Goal: Check status: Check status

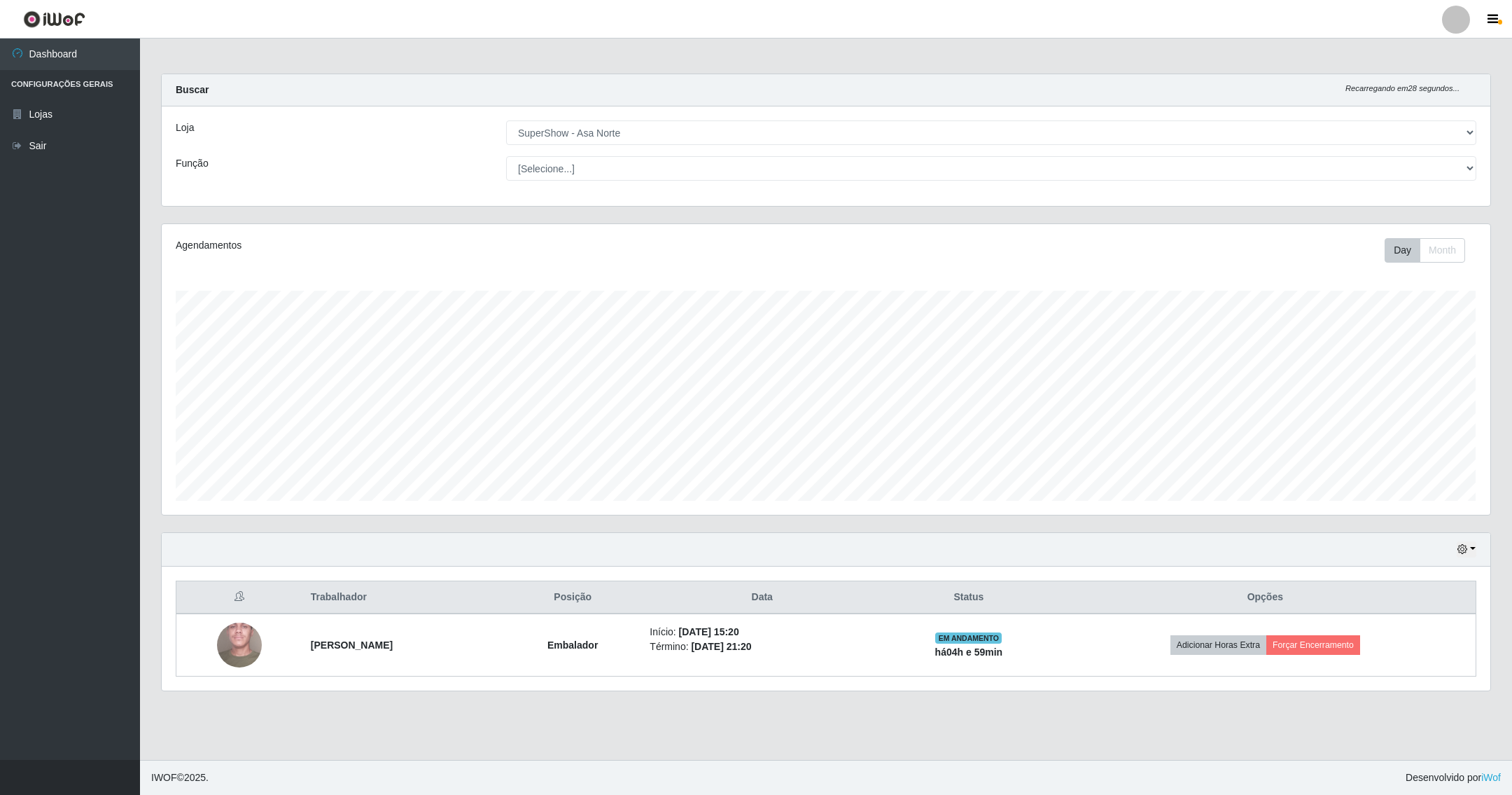
select select "71"
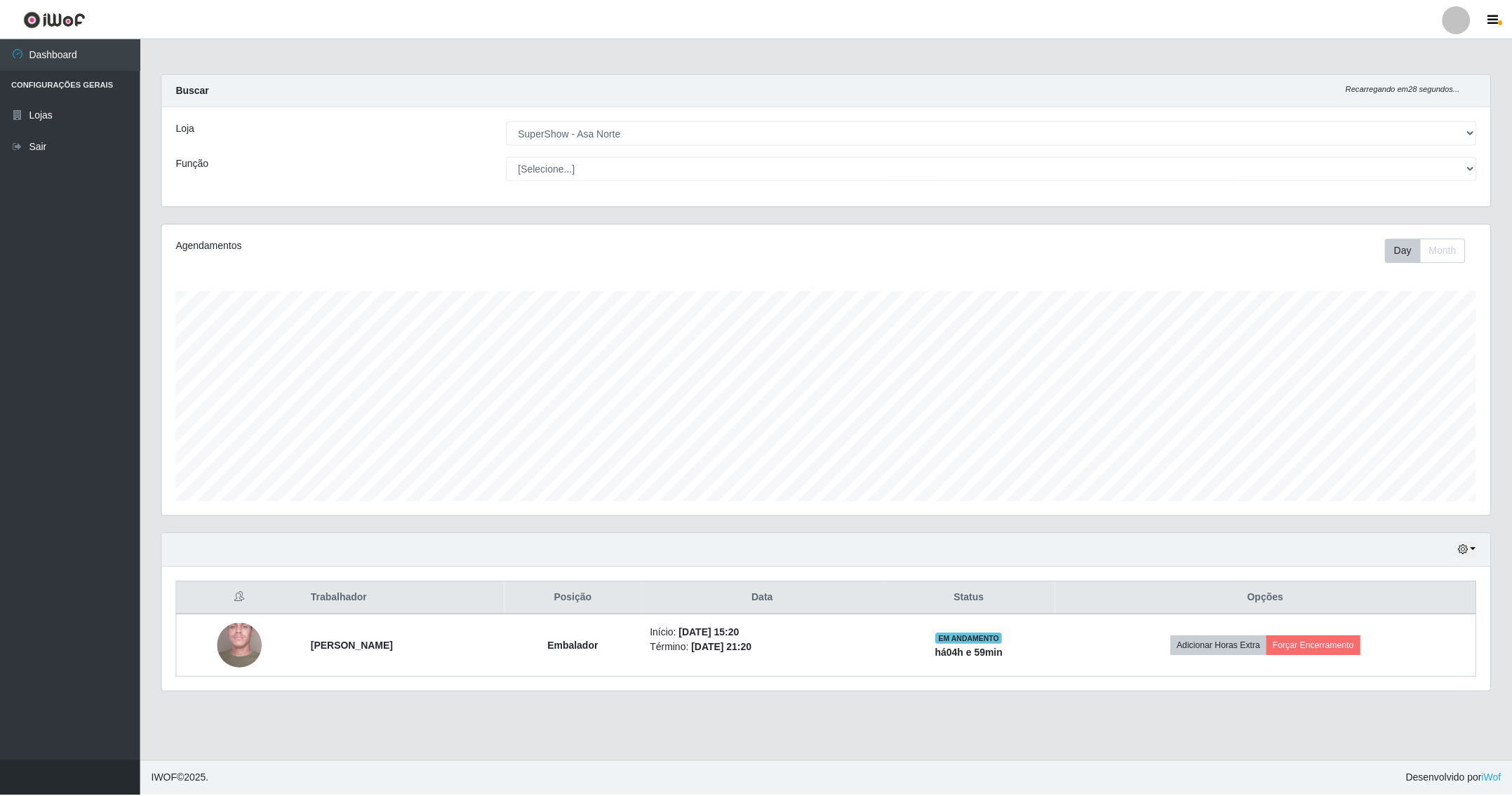
scroll to position [292, 1330]
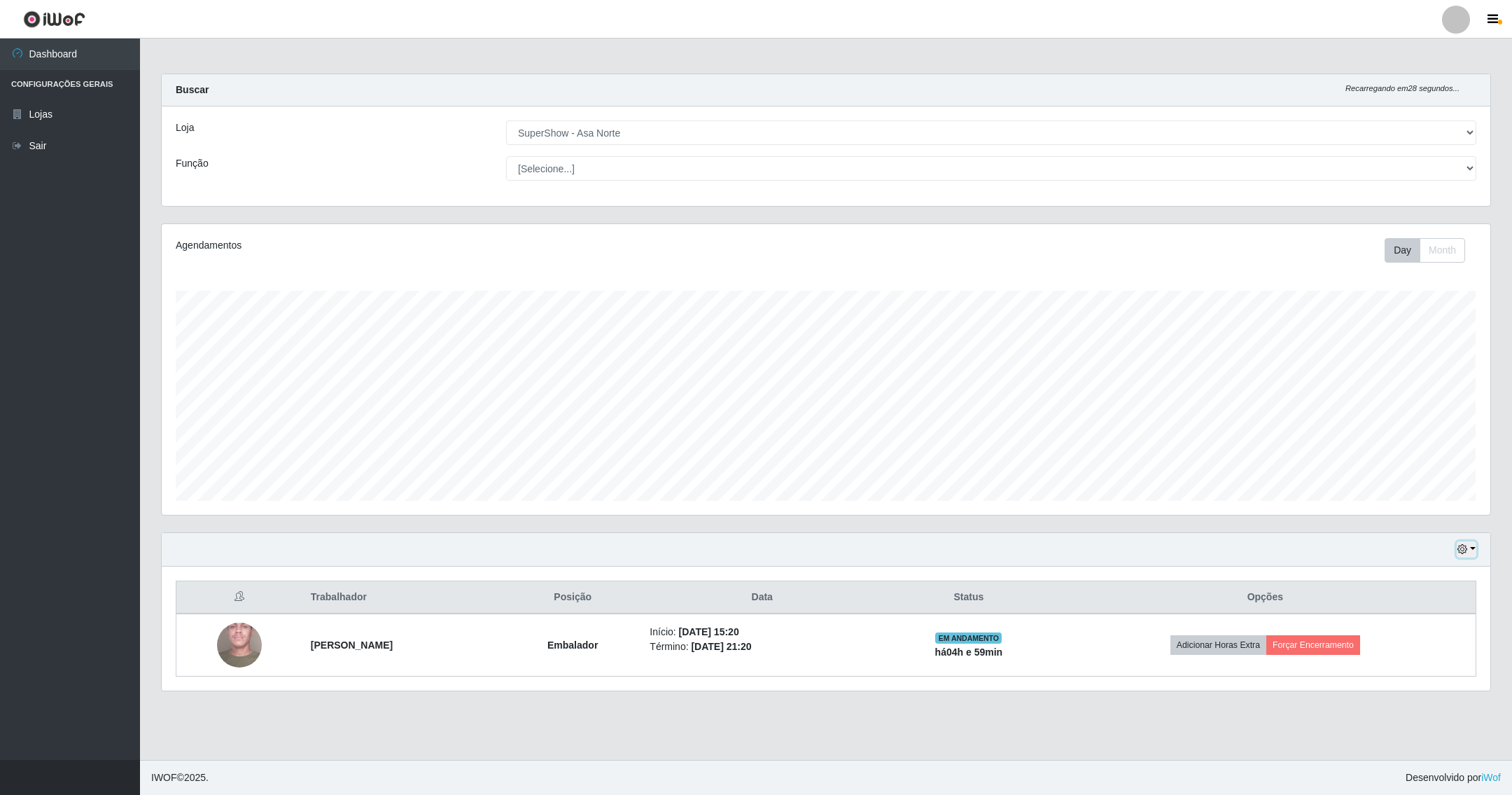
click at [1471, 547] on button "button" at bounding box center [1466, 549] width 20 height 16
click at [1418, 600] on button "1 dia" at bounding box center [1420, 604] width 111 height 30
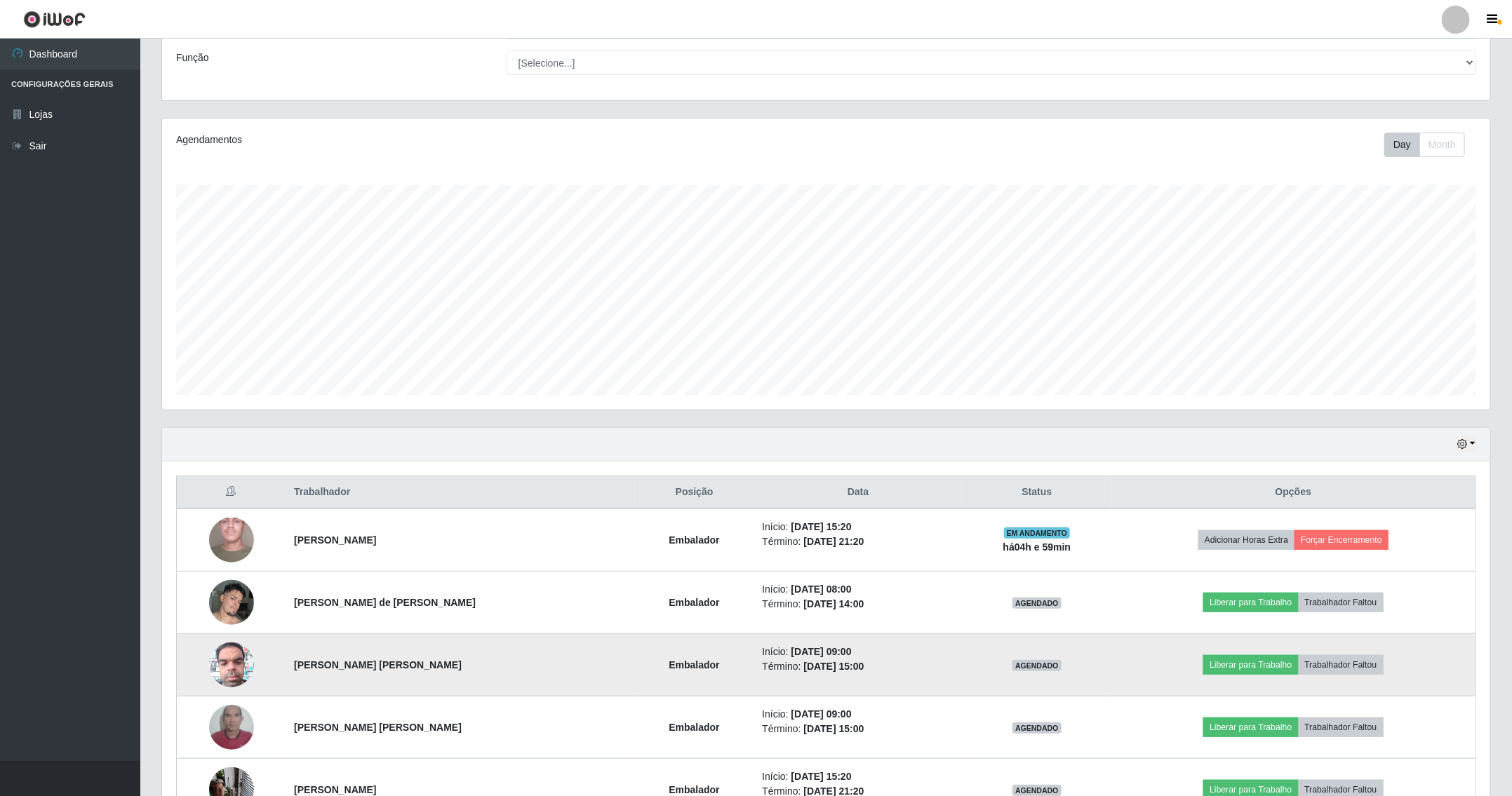
scroll to position [203, 0]
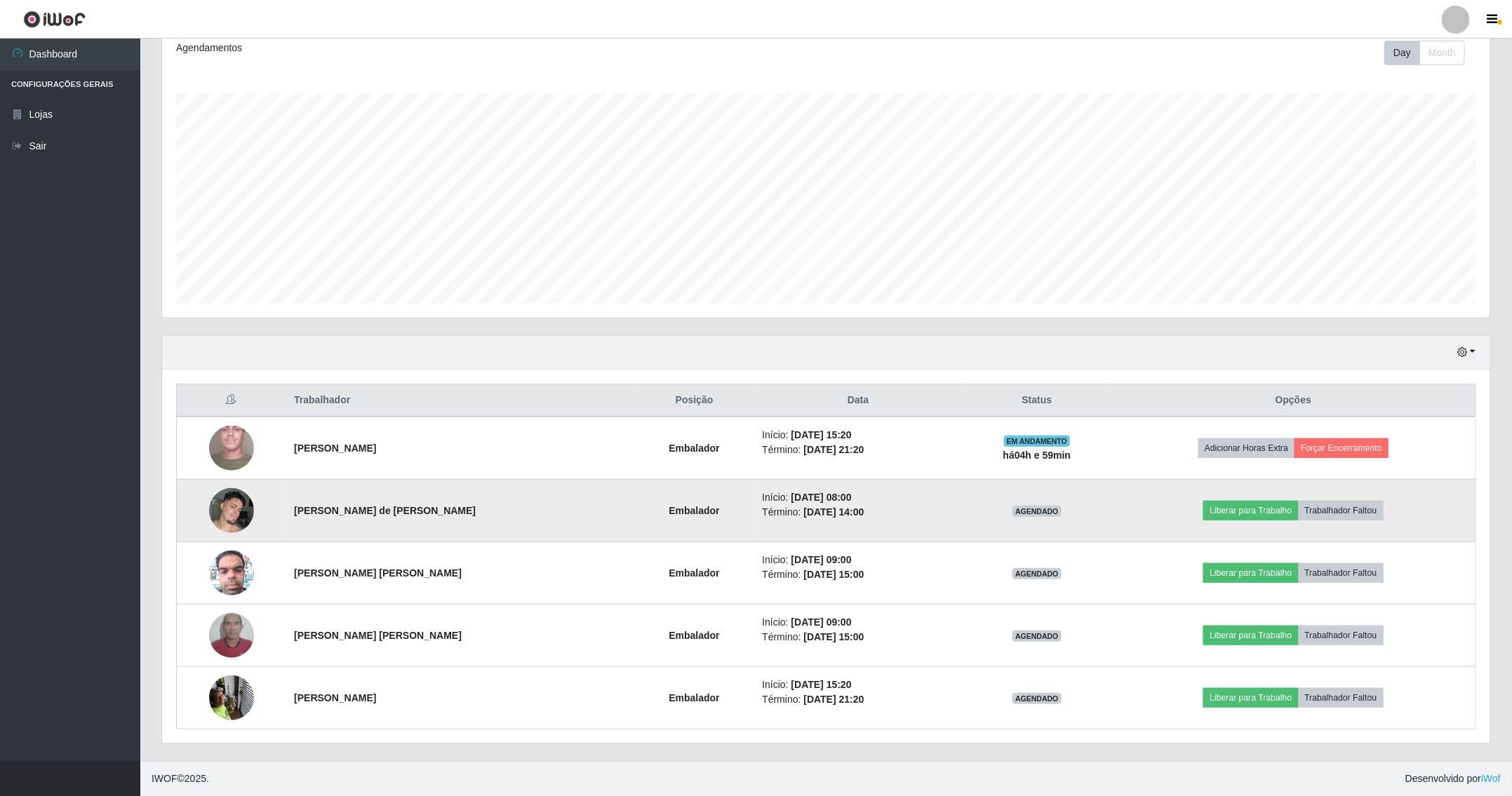
click at [236, 524] on img at bounding box center [231, 510] width 45 height 59
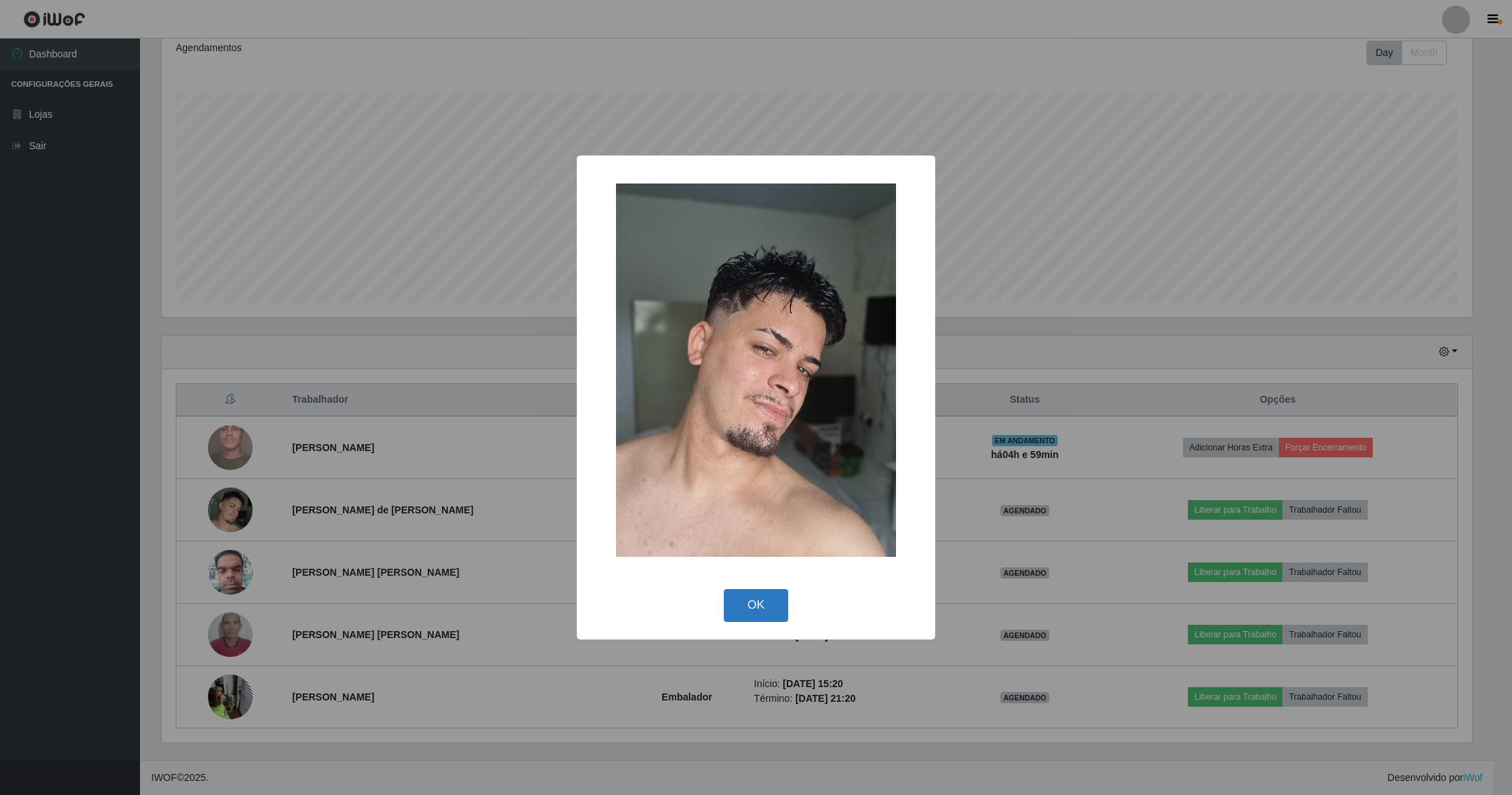
click at [748, 597] on button "OK" at bounding box center [756, 605] width 65 height 33
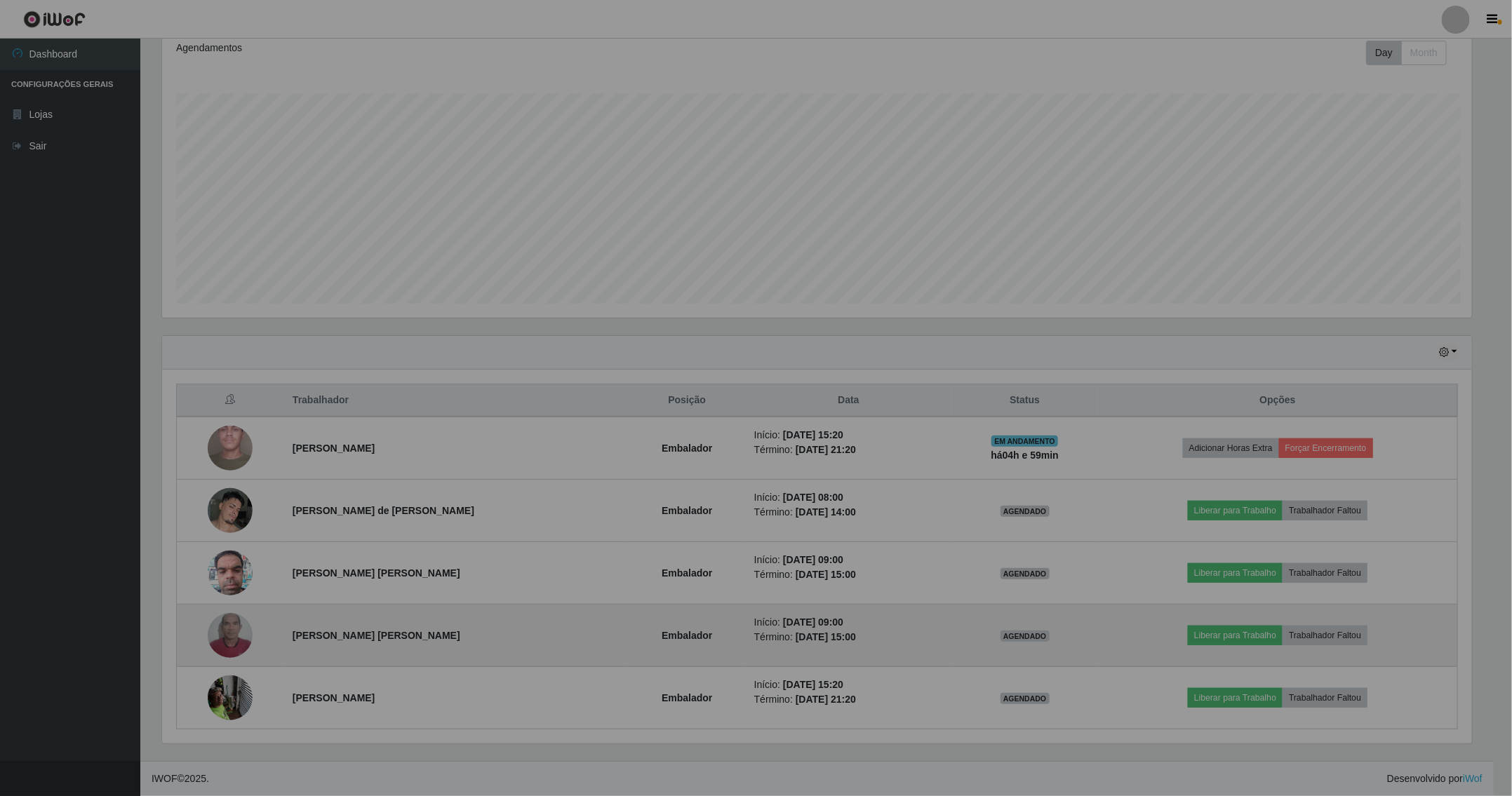
scroll to position [292, 1327]
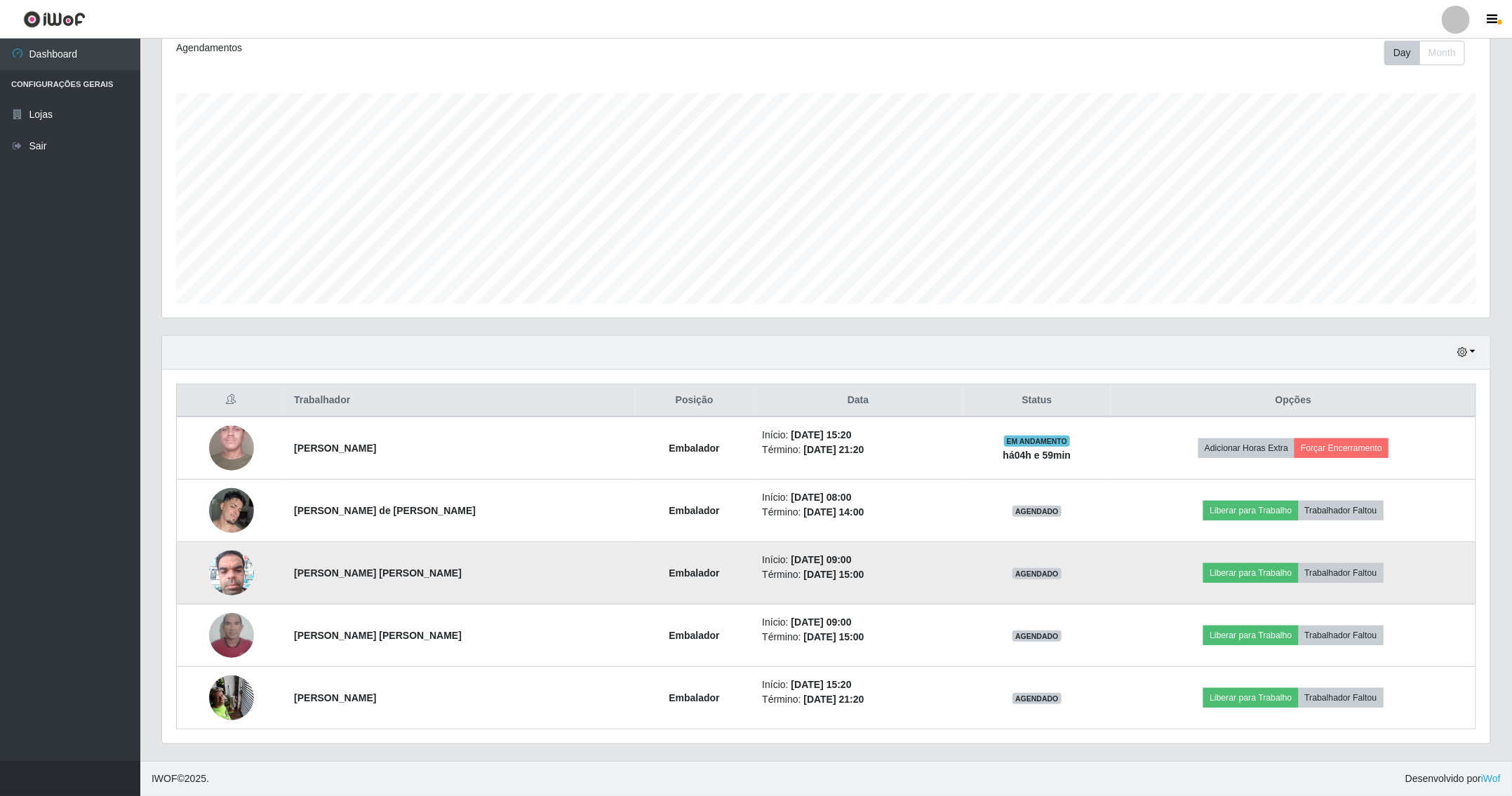
click at [234, 577] on img at bounding box center [231, 572] width 45 height 59
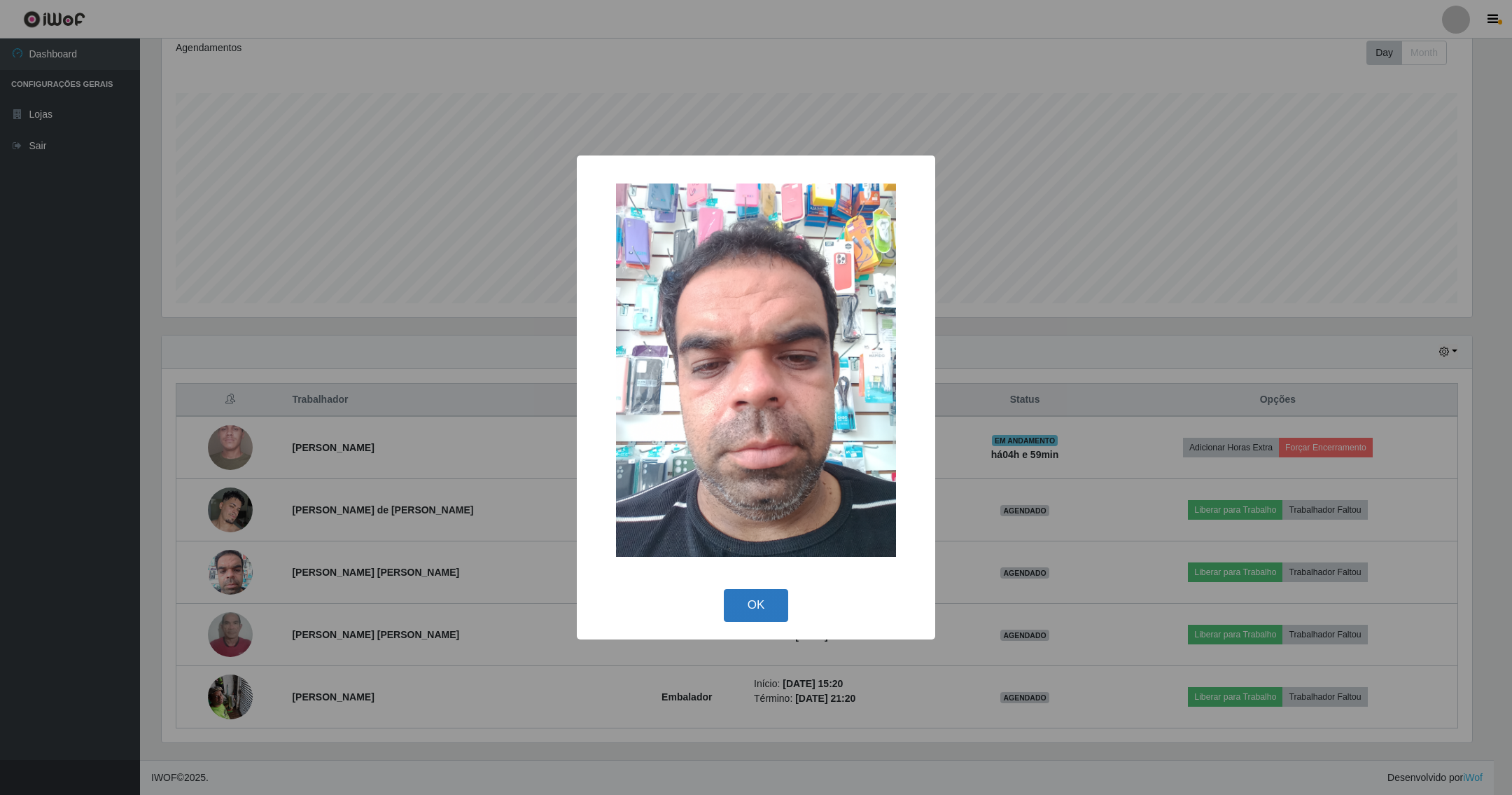
click at [752, 614] on button "OK" at bounding box center [756, 605] width 65 height 33
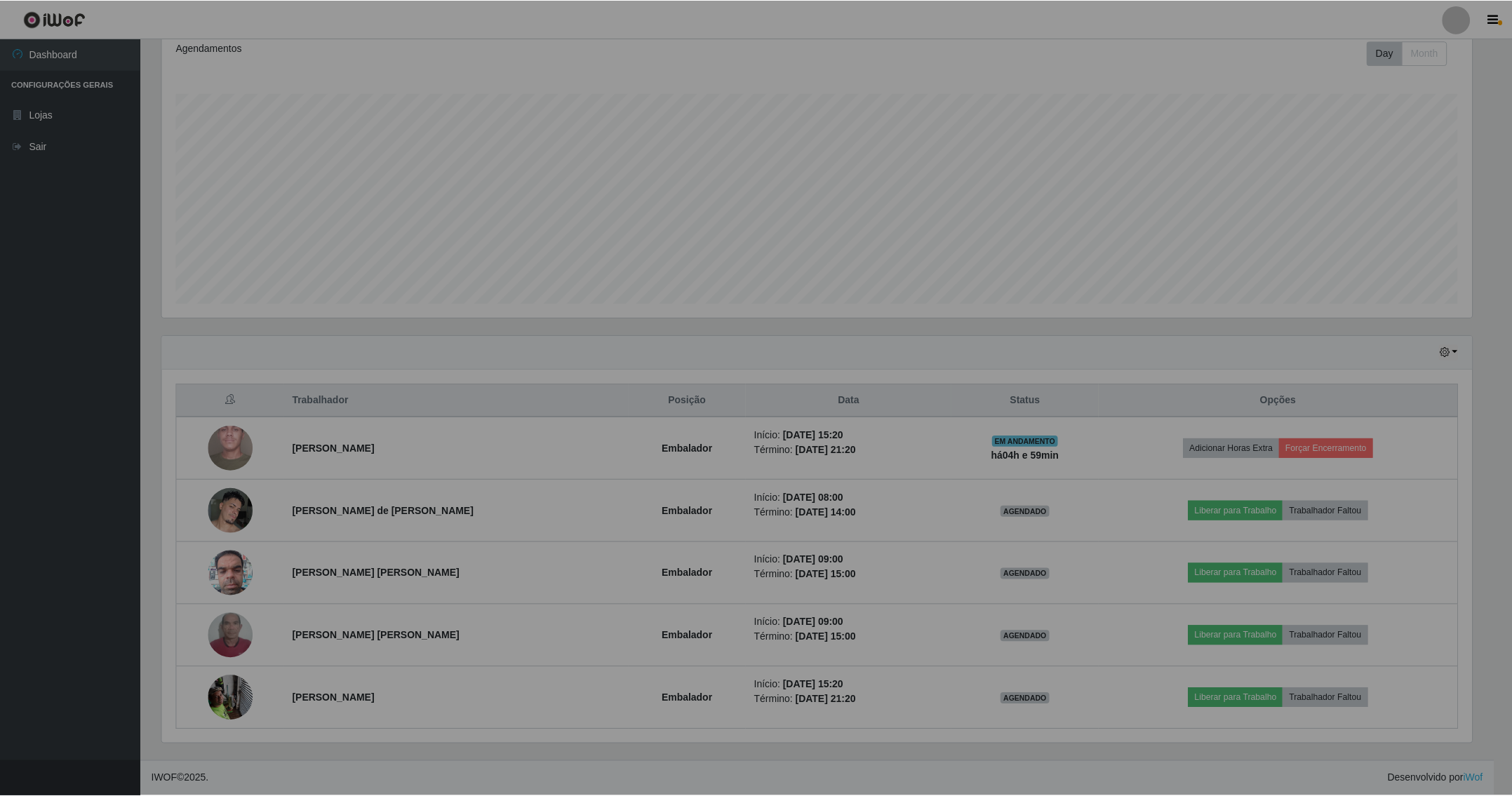
scroll to position [292, 1327]
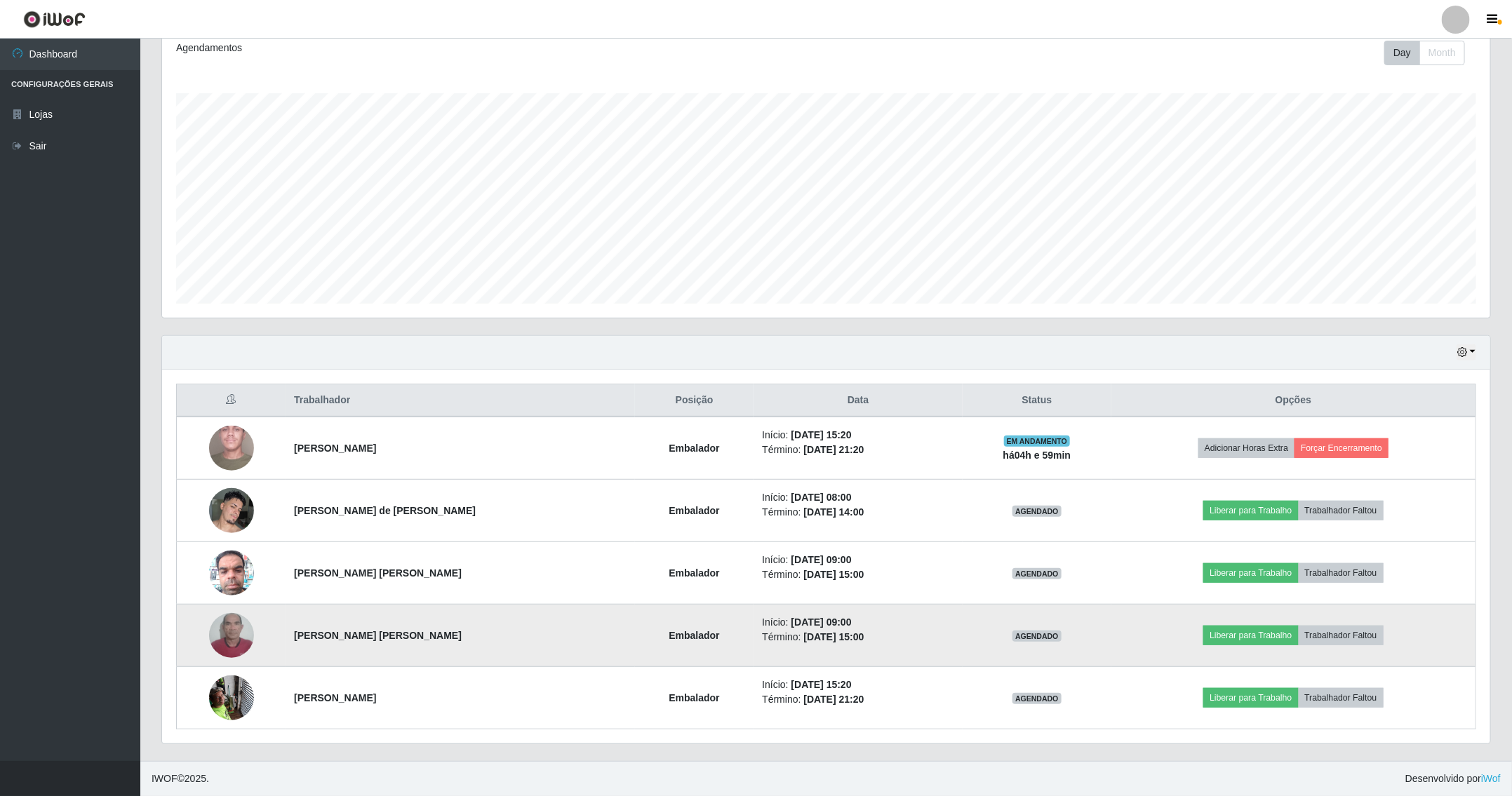
click at [239, 629] on img at bounding box center [231, 635] width 45 height 80
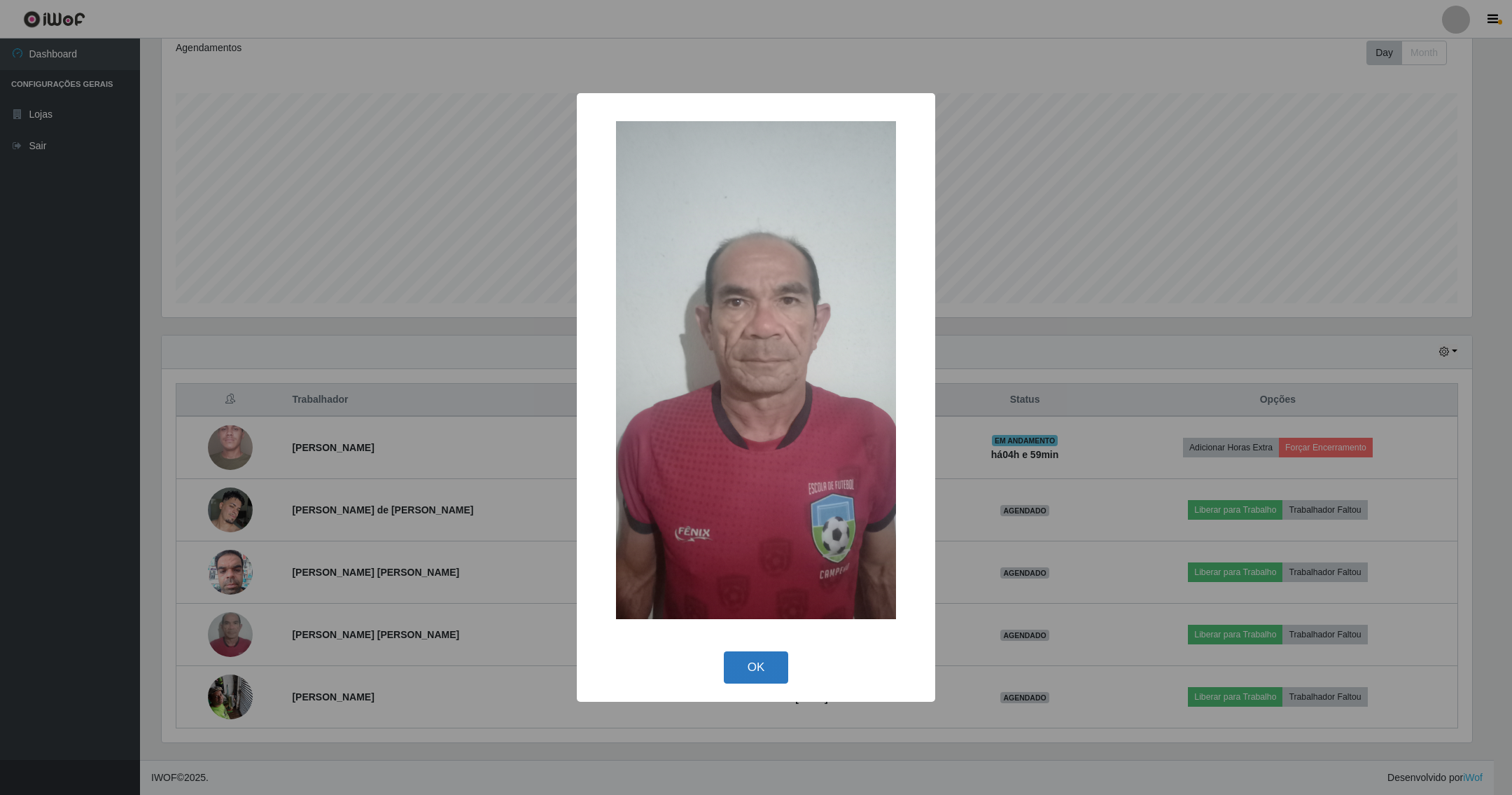
click at [752, 664] on button "OK" at bounding box center [756, 668] width 65 height 33
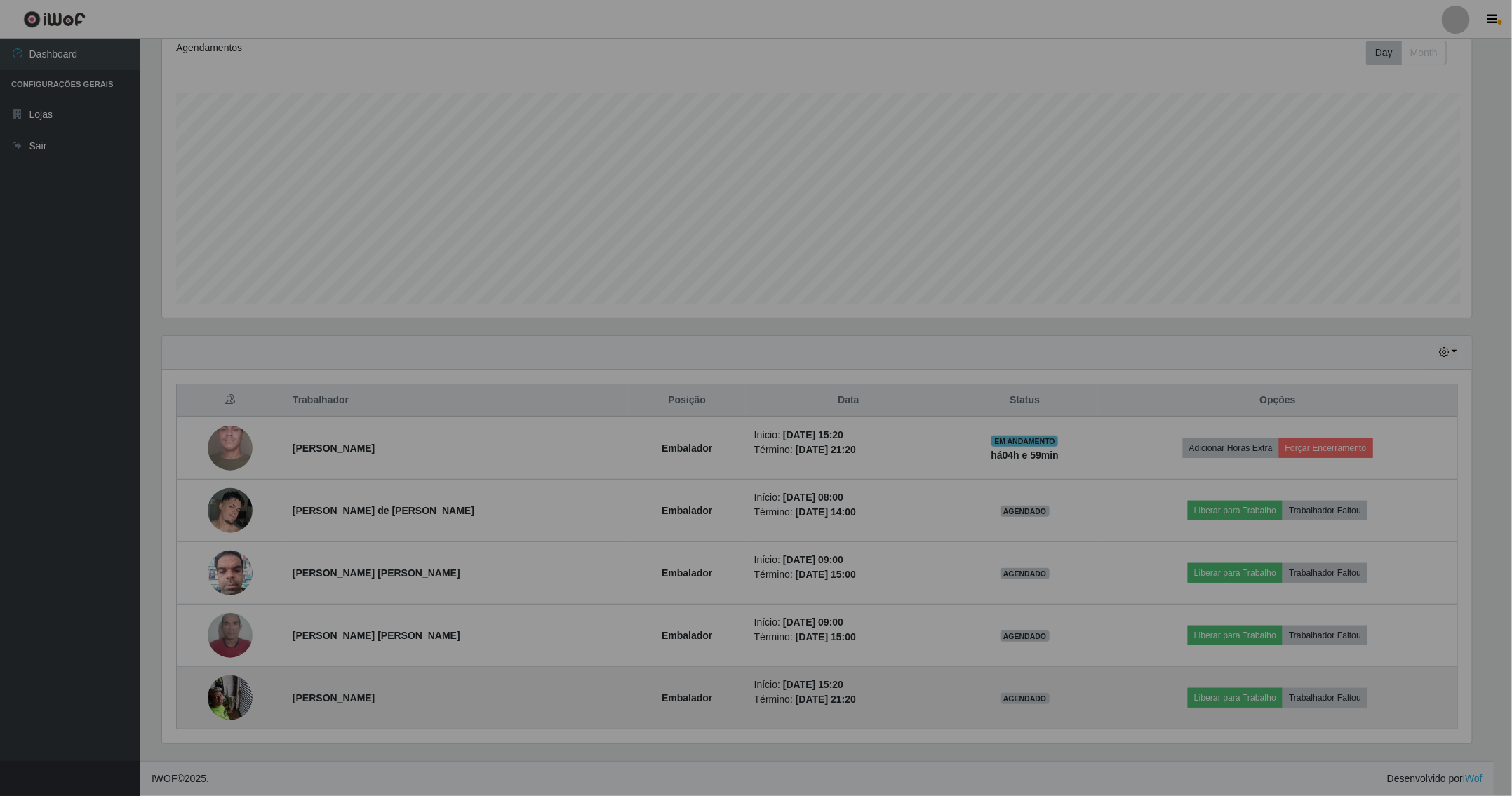
scroll to position [292, 1327]
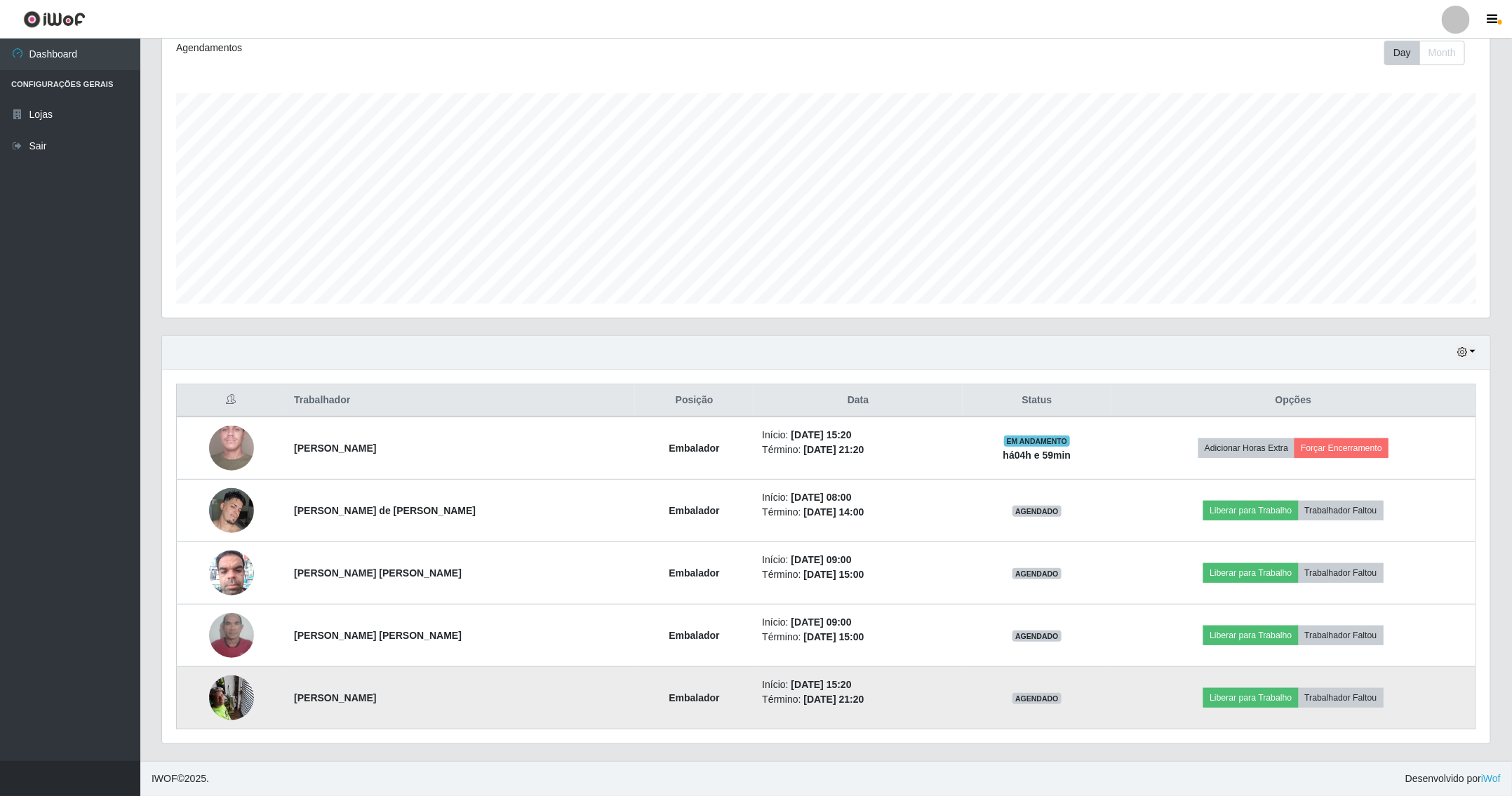
click at [235, 694] on img at bounding box center [231, 697] width 45 height 59
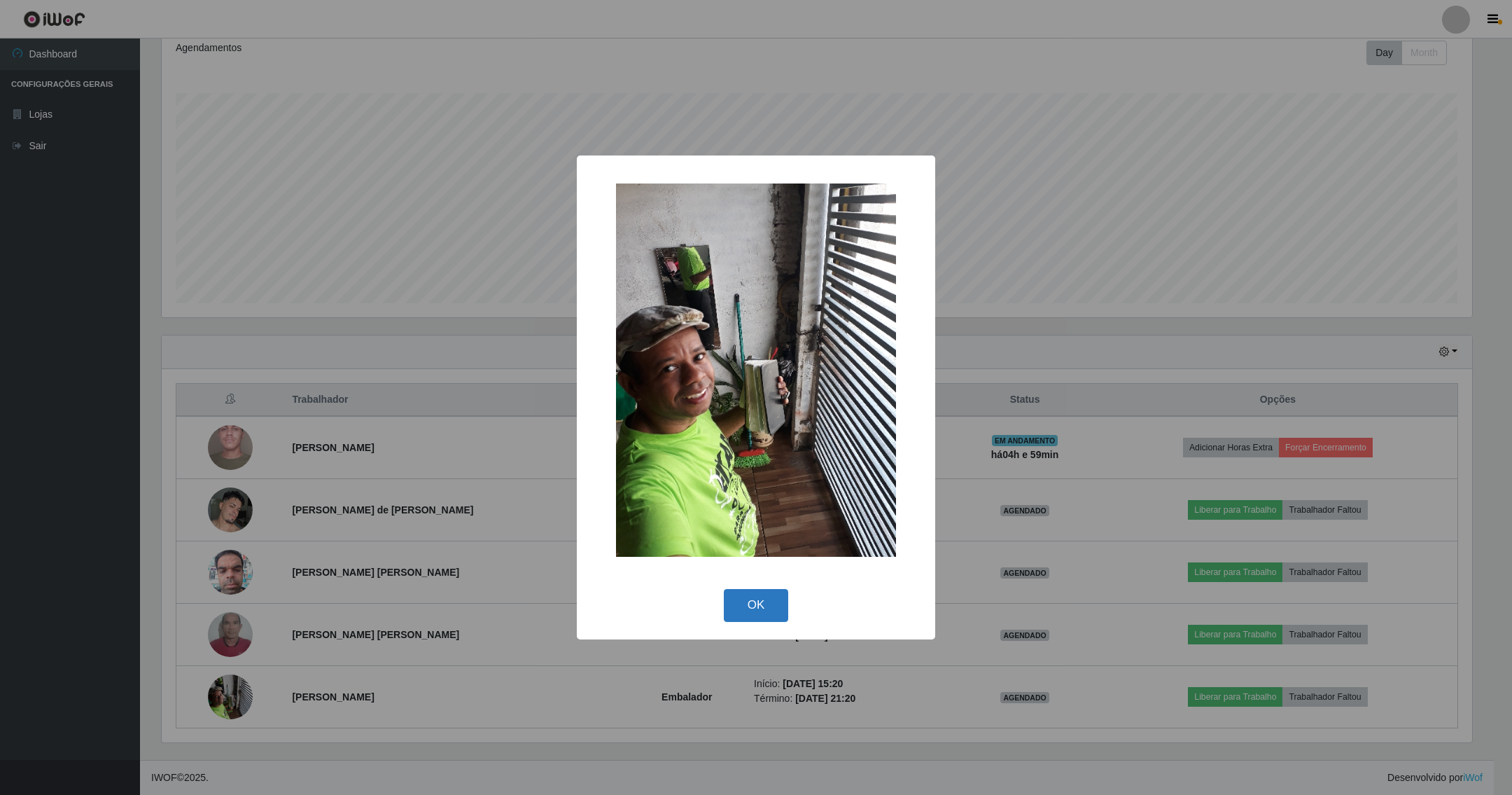
click at [765, 604] on button "OK" at bounding box center [756, 605] width 65 height 33
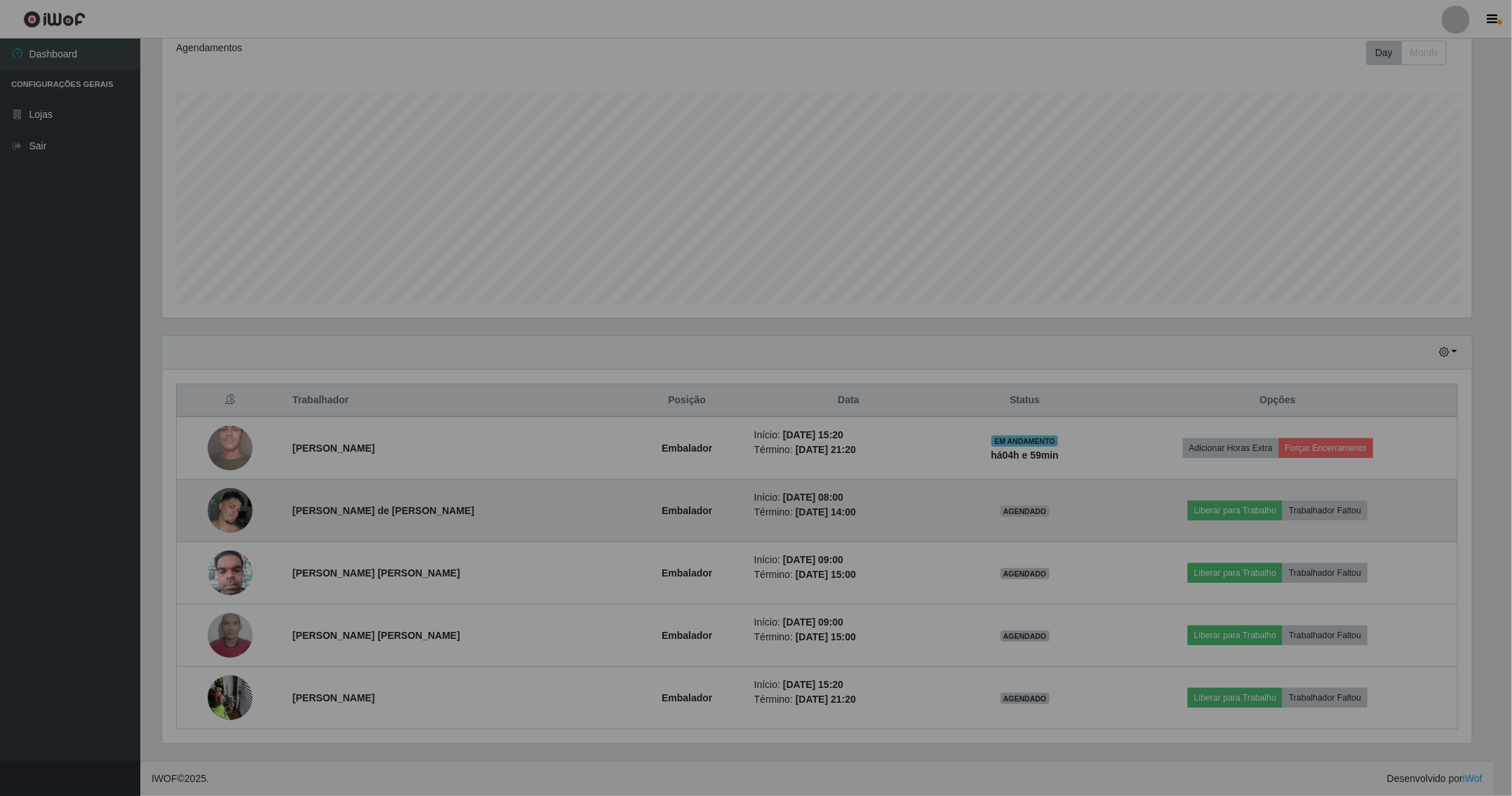
scroll to position [292, 1327]
